Goal: Transaction & Acquisition: Purchase product/service

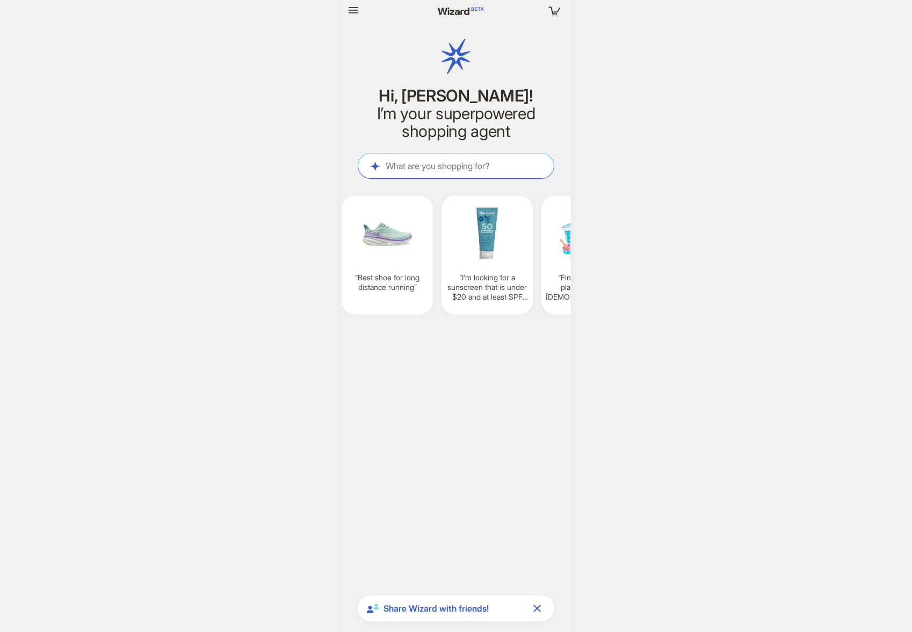
scroll to position [0, 419]
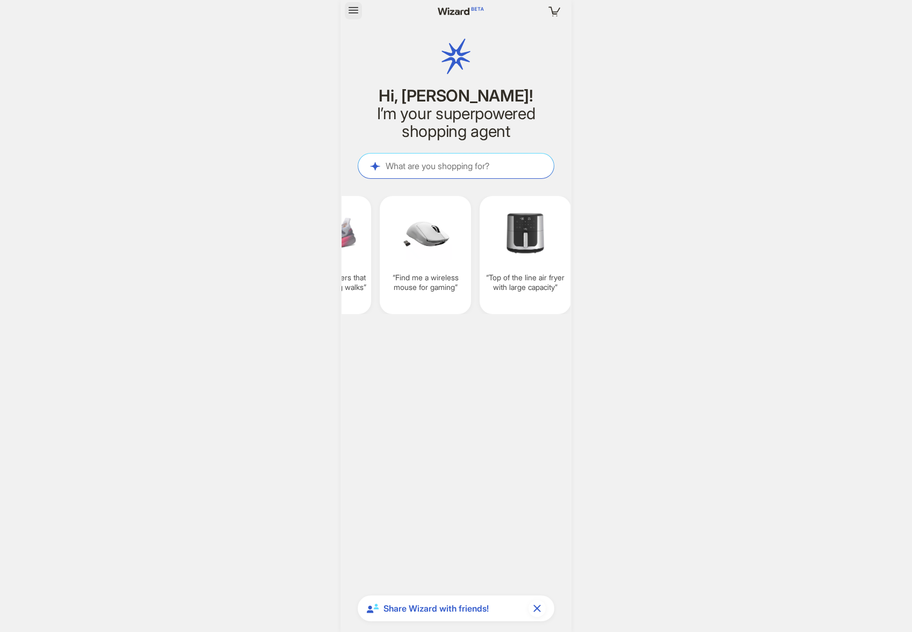
click at [356, 13] on icon "button" at bounding box center [353, 10] width 10 height 6
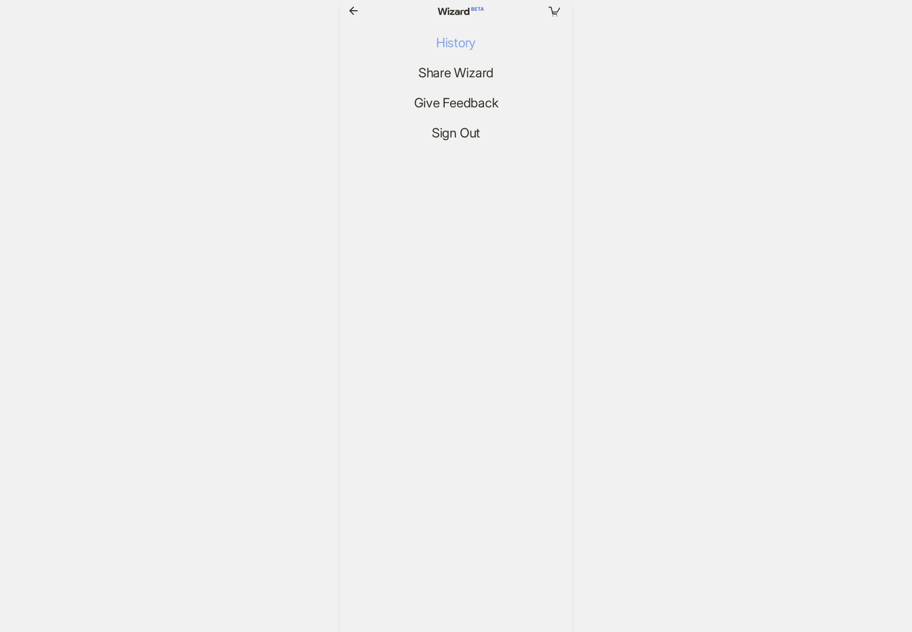
click at [446, 36] on span "History" at bounding box center [456, 43] width 40 height 16
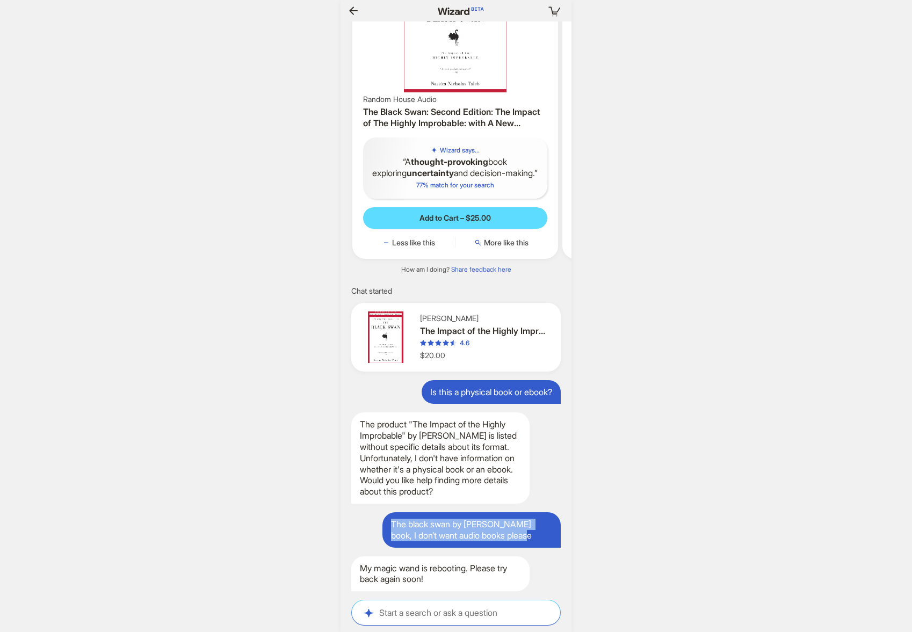
drag, startPoint x: 391, startPoint y: 524, endPoint x: 531, endPoint y: 535, distance: 141.1
click at [531, 535] on div "The black swan by [PERSON_NAME] book, I don’t want audio books please" at bounding box center [471, 529] width 178 height 35
click at [412, 524] on div "The black swan by [PERSON_NAME] book, I don’t want audio books please" at bounding box center [471, 529] width 178 height 35
drag, startPoint x: 393, startPoint y: 525, endPoint x: 541, endPoint y: 525, distance: 148.2
click at [541, 525] on div "The black swan by [PERSON_NAME] book, I don’t want audio books please" at bounding box center [471, 529] width 178 height 35
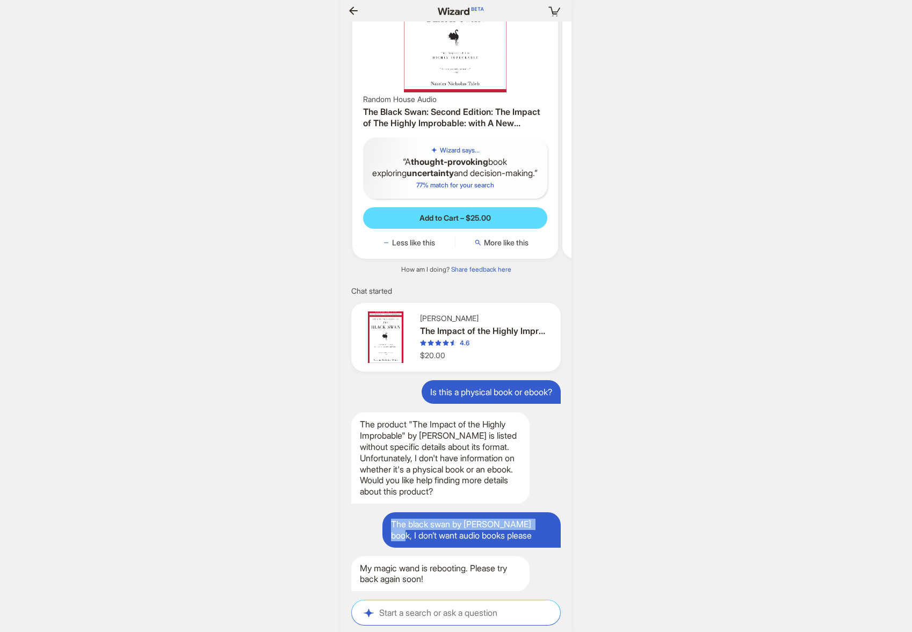
copy div "The black swan by [PERSON_NAME] book"
click at [442, 614] on textarea at bounding box center [456, 612] width 208 height 11
paste textarea "**********"
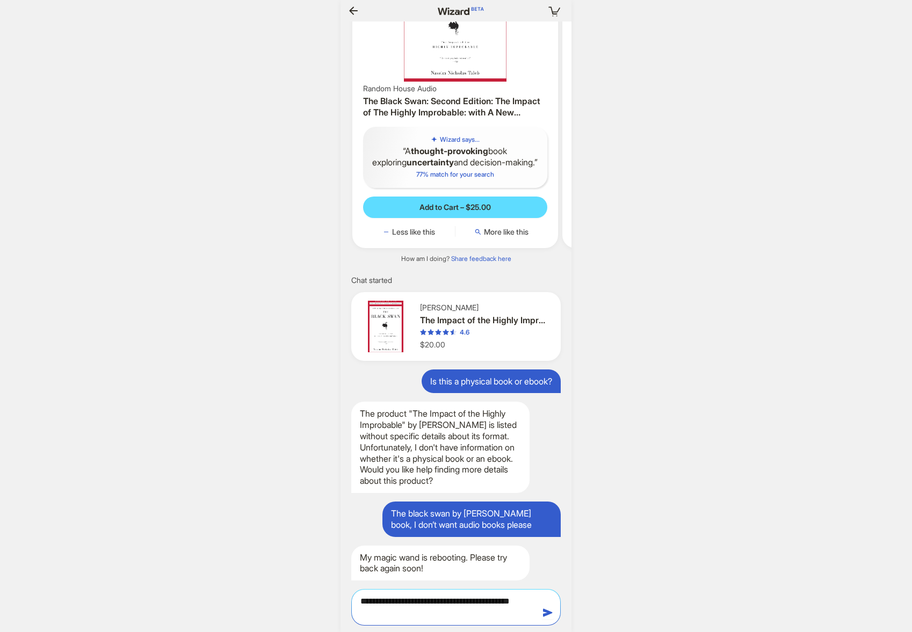
scroll to position [4804, 0]
type textarea "**********"
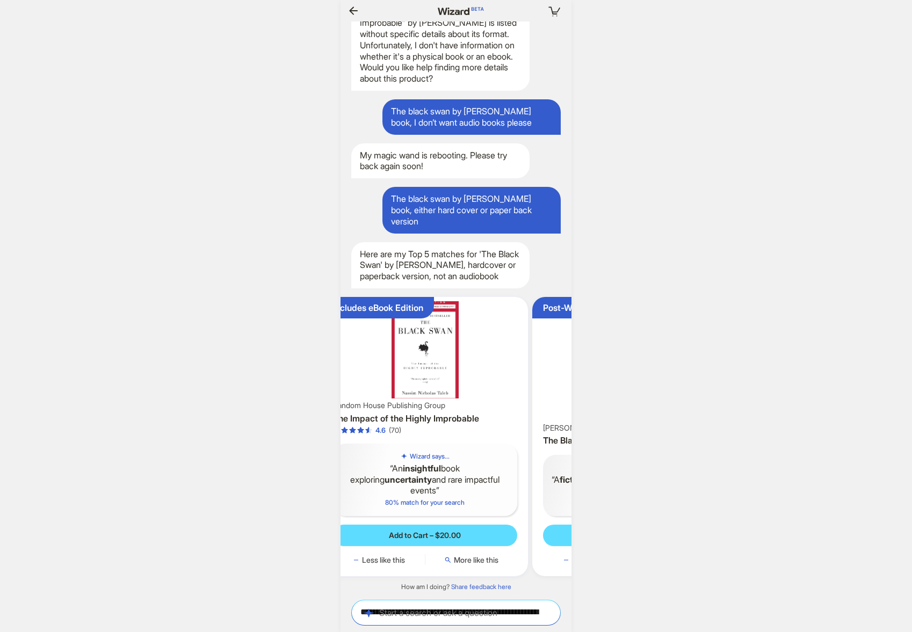
scroll to position [0, 71]
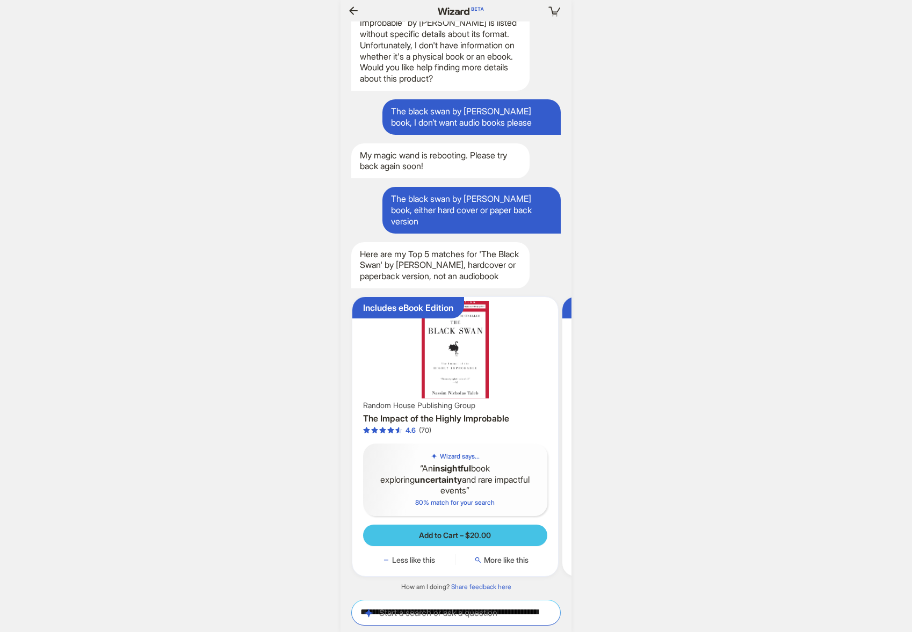
click at [476, 539] on span "Add to Cart – $20.00" at bounding box center [455, 535] width 72 height 10
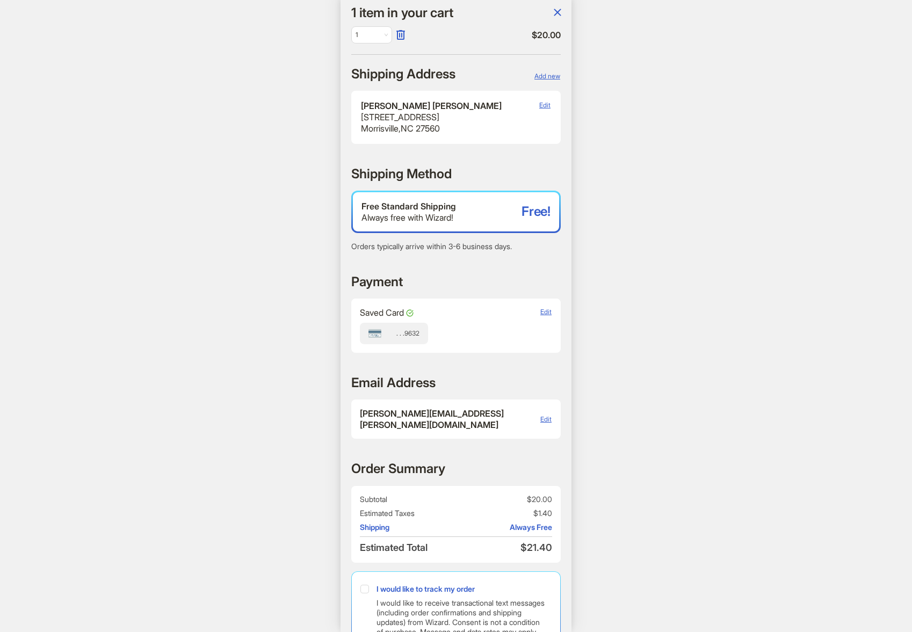
scroll to position [130, 0]
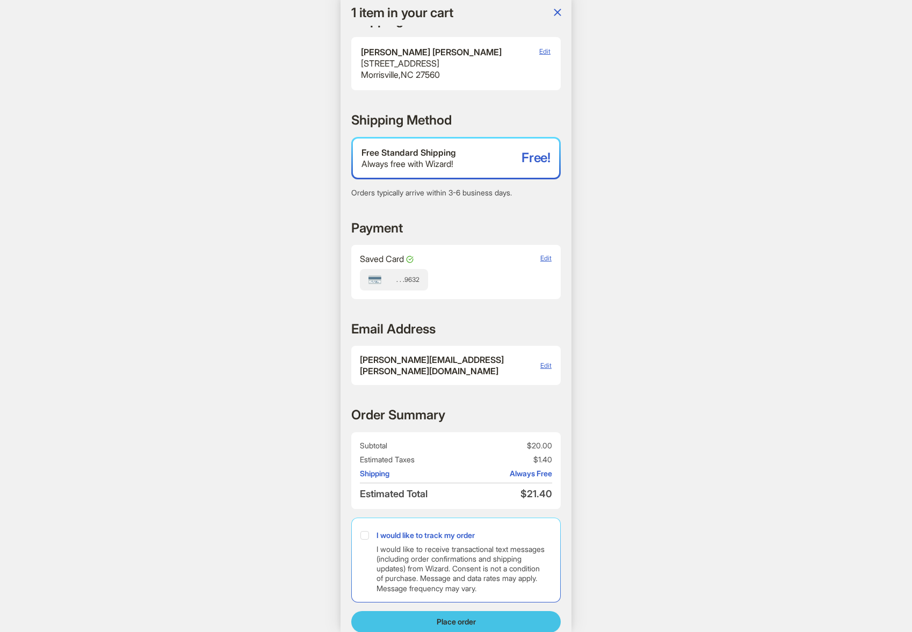
click at [458, 617] on span "Place order" at bounding box center [455, 622] width 39 height 10
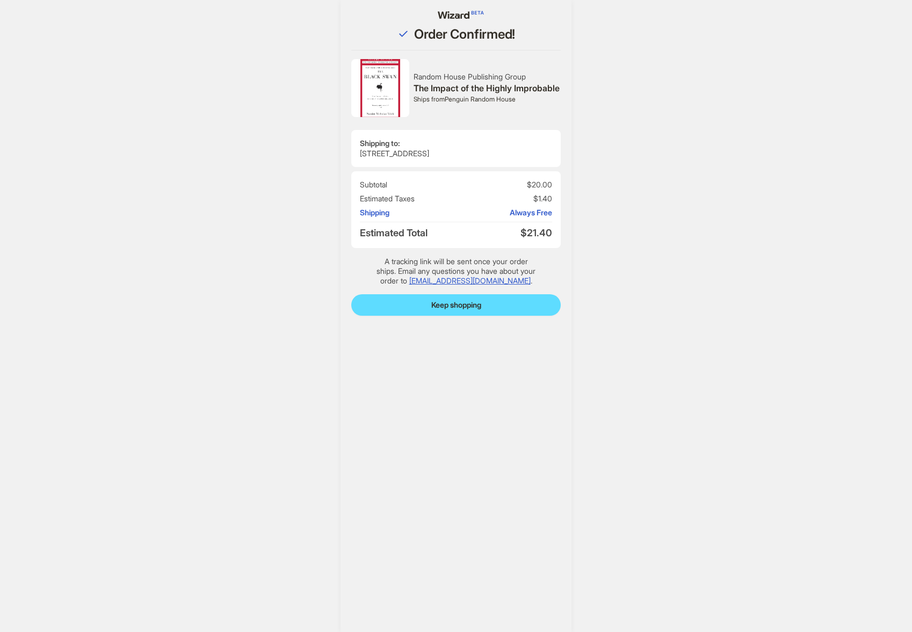
scroll to position [5295, 0]
click at [457, 311] on button "Keep shopping" at bounding box center [455, 304] width 209 height 21
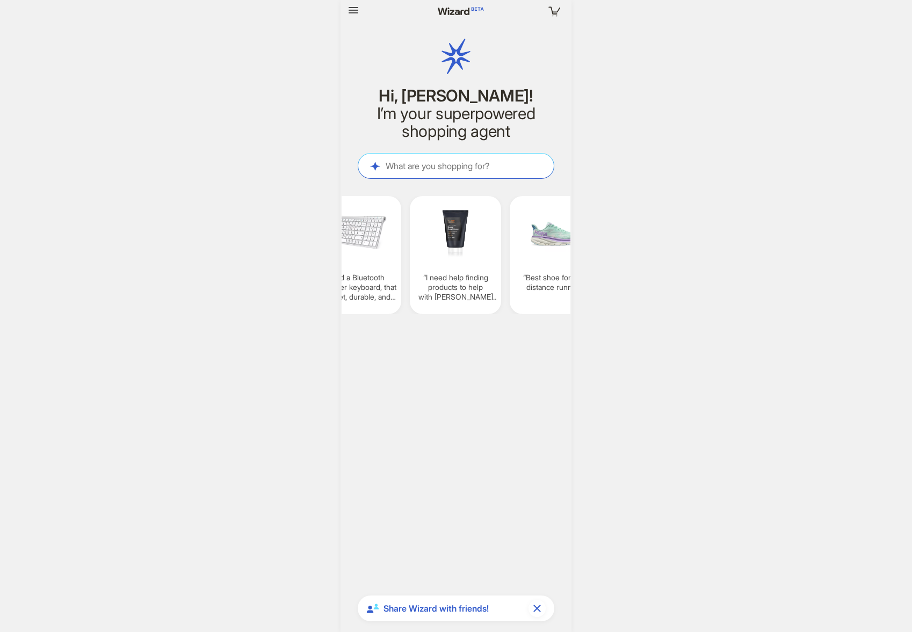
scroll to position [0, 834]
